Goal: Task Accomplishment & Management: Complete application form

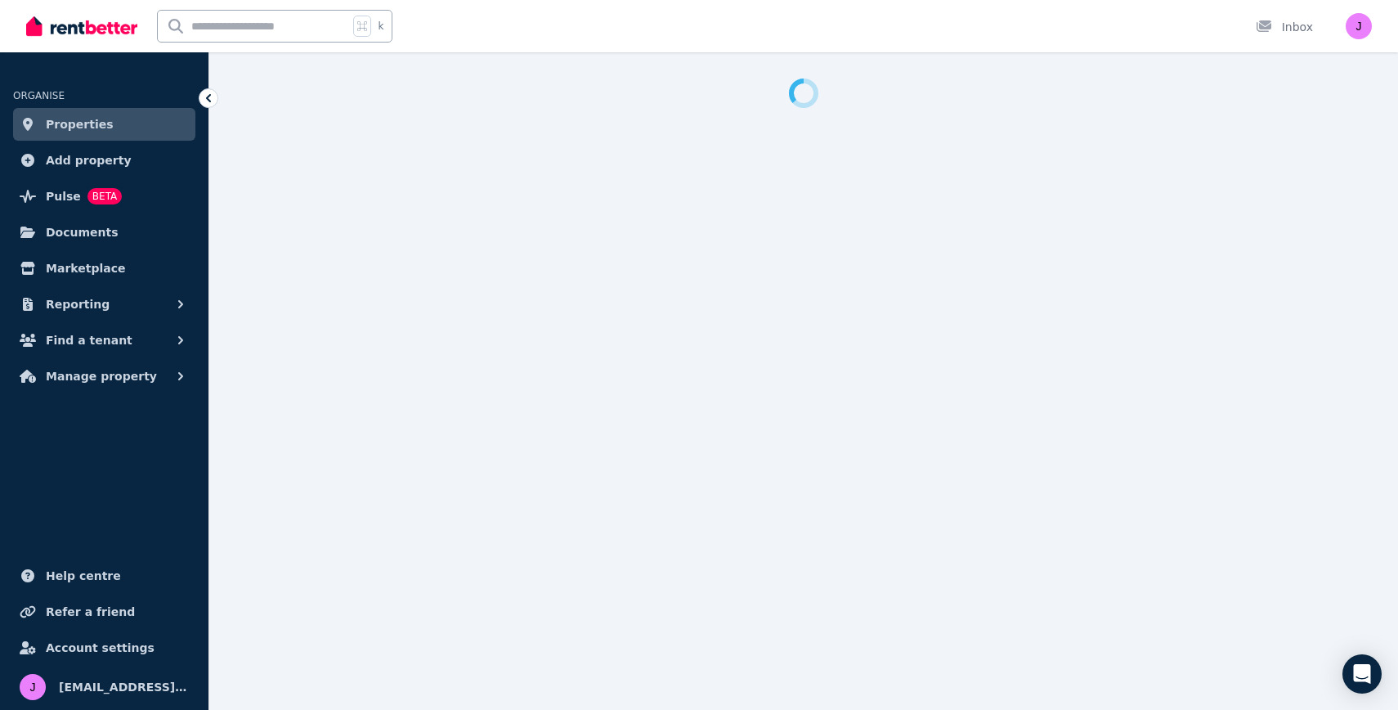
select select "***"
select select "**********"
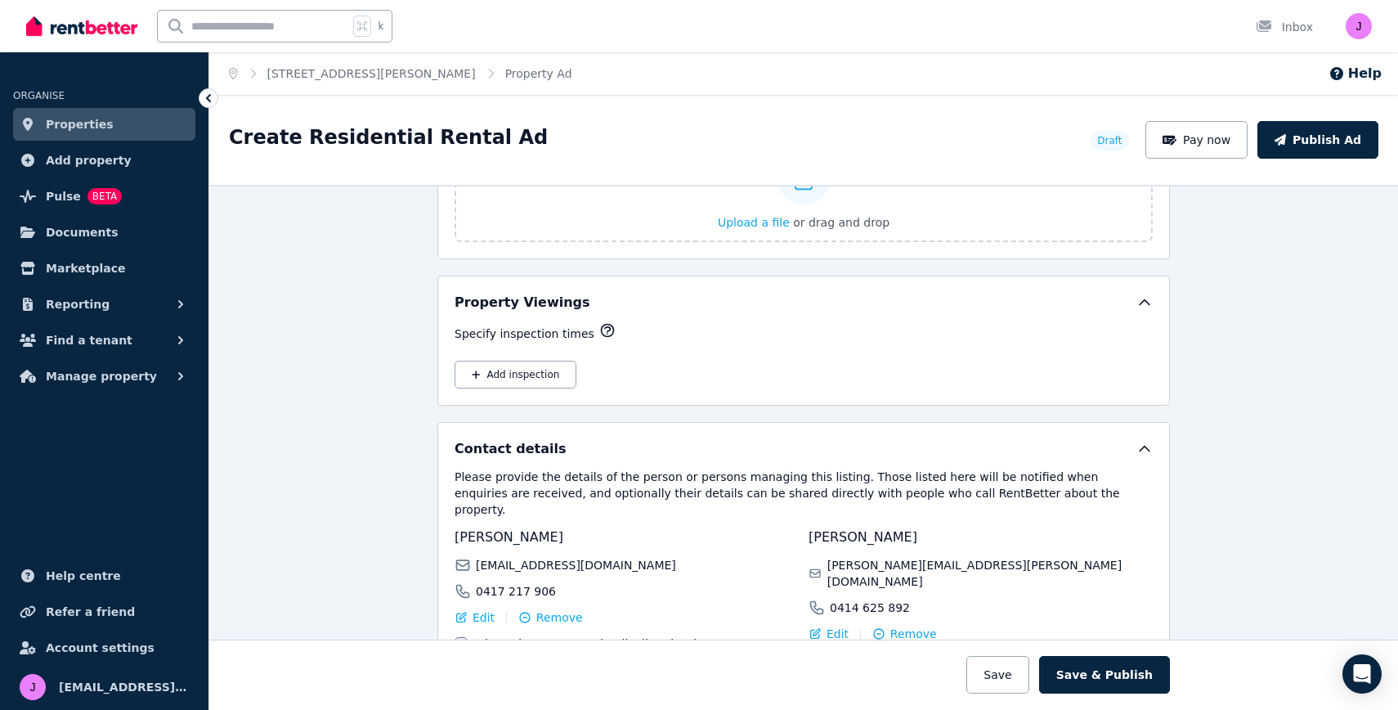
scroll to position [2604, 0]
